Goal: Transaction & Acquisition: Purchase product/service

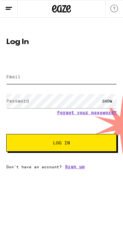
click at [35, 70] on input "Email" at bounding box center [61, 77] width 110 height 14
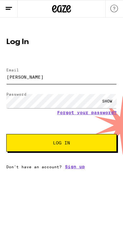
click at [61, 144] on button "Log In" at bounding box center [61, 143] width 110 height 18
click at [103, 99] on form "Email Email damaje nathan Password Password SHOW Forgot your password? Log In" at bounding box center [61, 107] width 110 height 90
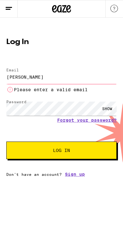
click at [105, 109] on div "SHOW" at bounding box center [106, 108] width 19 height 14
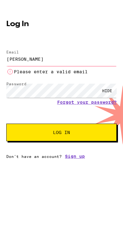
click at [48, 70] on input "damaje nathan" at bounding box center [61, 77] width 110 height 14
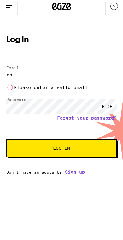
type input "d"
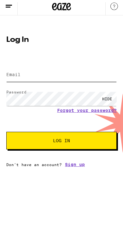
click at [38, 72] on input "Email" at bounding box center [61, 77] width 110 height 14
click at [47, 70] on input "Email" at bounding box center [61, 77] width 110 height 14
click at [57, 72] on input "Email" at bounding box center [61, 77] width 110 height 14
click at [44, 71] on input "Email" at bounding box center [61, 77] width 110 height 14
click at [16, 78] on input "Email" at bounding box center [61, 77] width 110 height 14
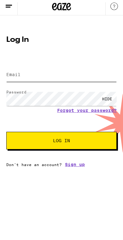
click at [26, 73] on input "Email" at bounding box center [61, 77] width 110 height 14
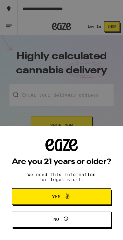
click at [80, 191] on button "Yes" at bounding box center [61, 196] width 99 height 16
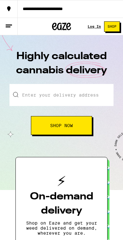
click at [94, 23] on div "Log In Shop" at bounding box center [104, 27] width 35 height 18
click at [89, 28] on div "Log In" at bounding box center [93, 27] width 13 height 4
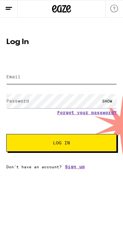
click at [52, 71] on input "Email" at bounding box center [61, 77] width 110 height 14
type input "[EMAIL_ADDRESS][DOMAIN_NAME]"
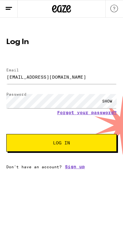
click at [106, 101] on div "SHOW" at bounding box center [106, 101] width 19 height 14
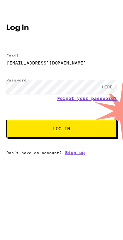
click at [83, 140] on span "Log In" at bounding box center [61, 142] width 59 height 4
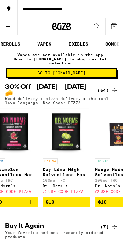
scroll to position [0, 88]
click at [45, 40] on button "VAPES" at bounding box center [43, 44] width 20 height 8
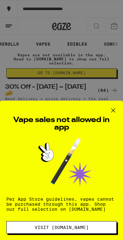
click at [68, 228] on span "Visit [DOMAIN_NAME]" at bounding box center [62, 227] width 54 height 4
